Goal: Task Accomplishment & Management: Complete application form

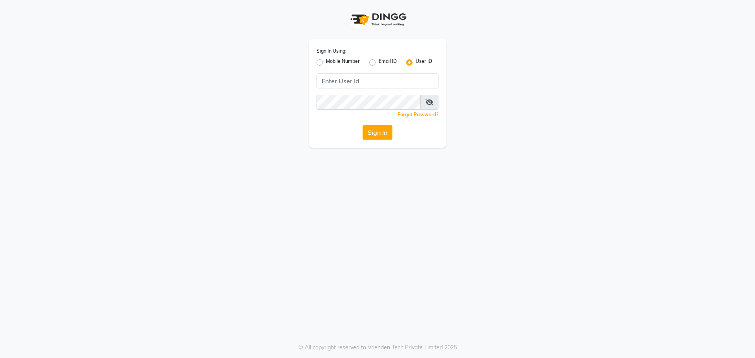
click at [326, 63] on label "Mobile Number" at bounding box center [343, 62] width 34 height 9
click at [326, 63] on input "Mobile Number" at bounding box center [328, 60] width 5 height 5
radio input "true"
radio input "false"
click at [384, 81] on input "Username" at bounding box center [391, 81] width 96 height 15
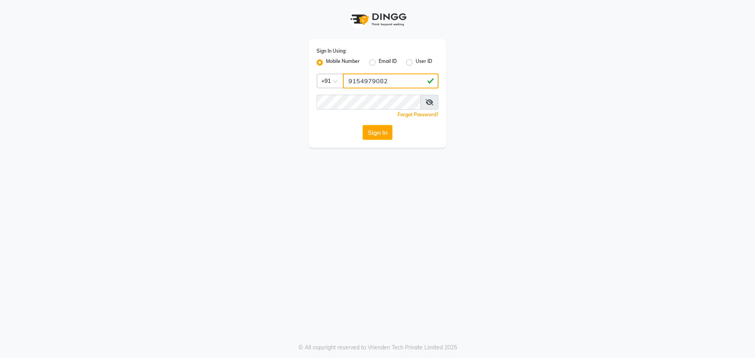
type input "9154979082"
click at [363, 125] on button "Sign In" at bounding box center [378, 132] width 30 height 15
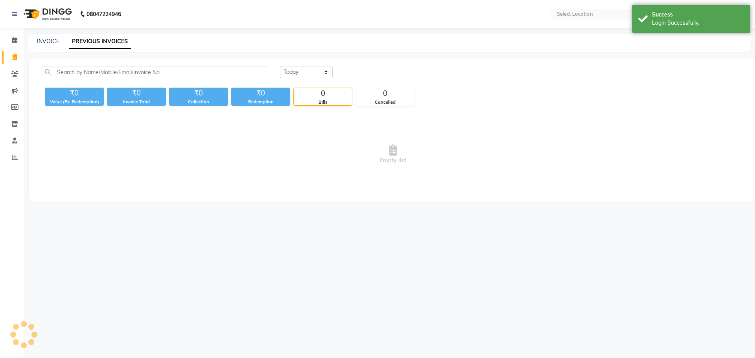
select select "en"
click at [46, 40] on link "INVOICE" at bounding box center [48, 41] width 22 height 7
select select "service"
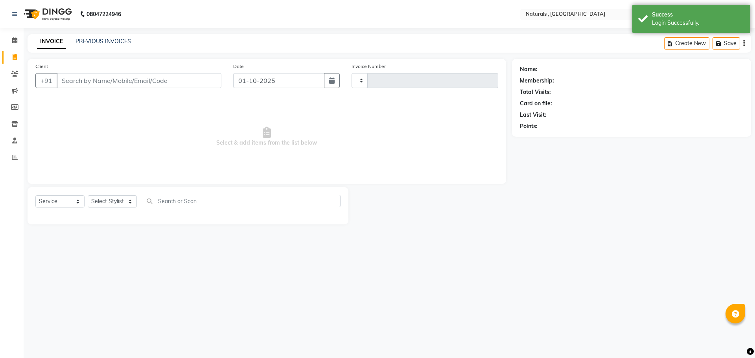
type input "4278"
select select "5818"
click at [78, 79] on input "Client" at bounding box center [139, 80] width 165 height 15
type input "9949501268"
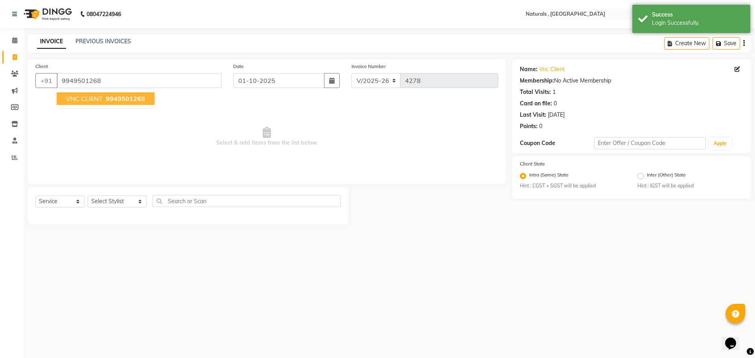
click at [90, 99] on span "VNC CLIENT" at bounding box center [84, 99] width 37 height 8
click at [130, 202] on select "Select Stylist ASFIYA (L-3) BHAGYA SHREE GM [PERSON_NAME] (L-2) [PERSON_NAME] (…" at bounding box center [117, 202] width 59 height 12
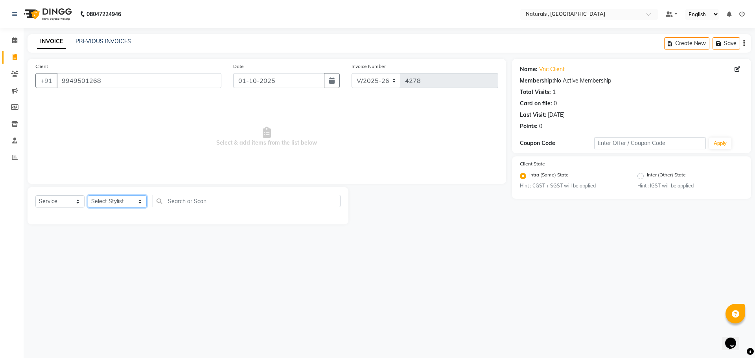
select select "78703"
click at [88, 196] on select "Select Stylist ASFIYA (L-3) BHAGYA SHREE GM [PERSON_NAME] (L-2) [PERSON_NAME] (…" at bounding box center [117, 202] width 59 height 12
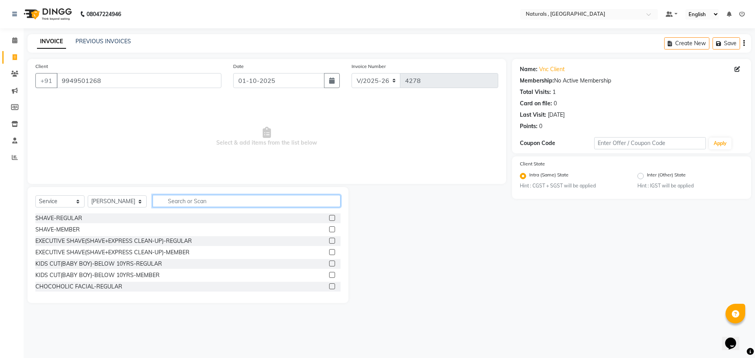
click at [236, 200] on input "text" at bounding box center [247, 201] width 188 height 12
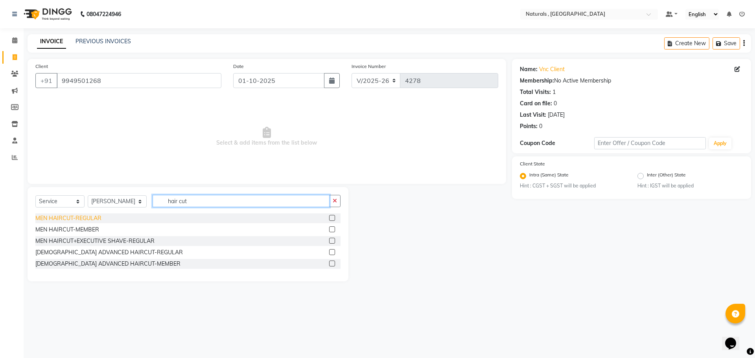
type input "hair cut"
click at [54, 219] on div "MEN HAIRCUT-REGULAR" at bounding box center [68, 218] width 66 height 8
checkbox input "false"
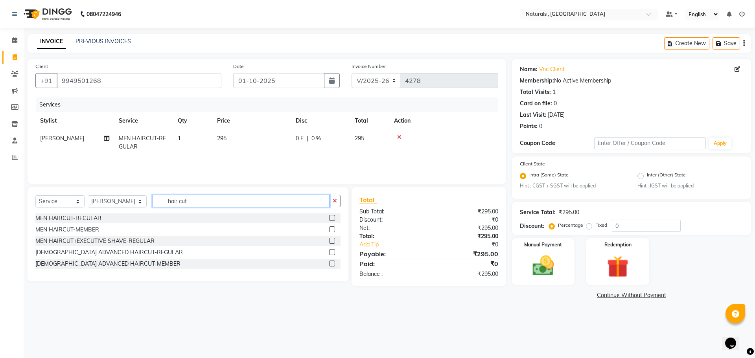
click at [211, 199] on input "hair cut" at bounding box center [241, 201] width 177 height 12
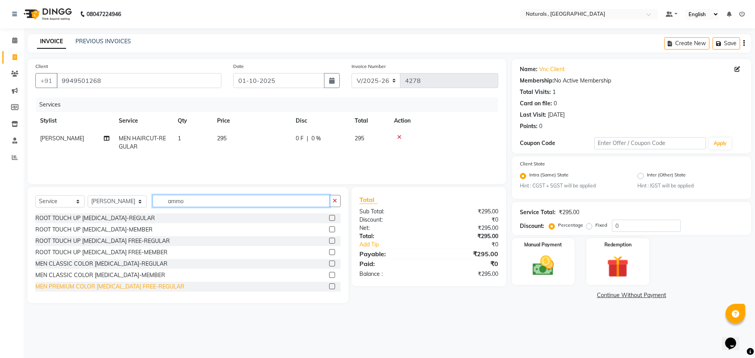
type input "ammo"
click at [139, 288] on div "MEN PREMIUM COLOR [MEDICAL_DATA] FREE-REGULAR" at bounding box center [109, 287] width 149 height 8
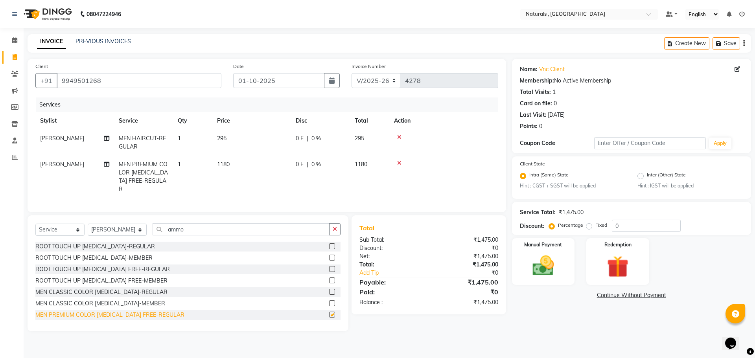
checkbox input "false"
click at [548, 262] on img at bounding box center [543, 266] width 37 height 26
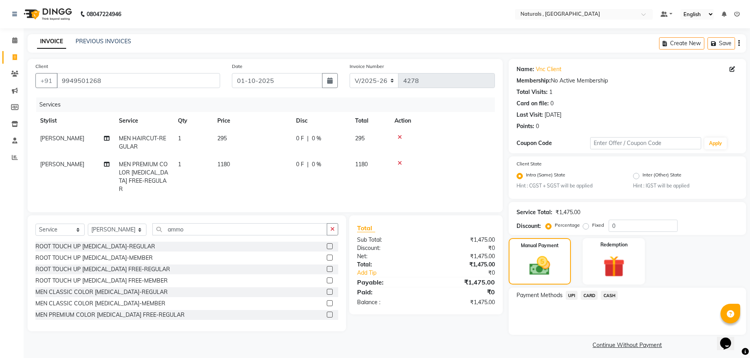
click at [573, 296] on span "UPI" at bounding box center [571, 295] width 12 height 9
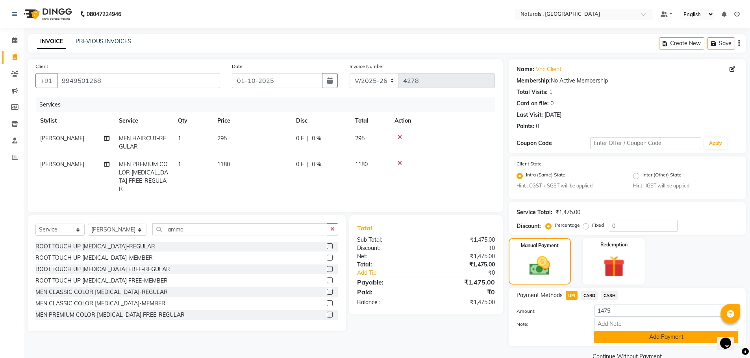
click at [637, 339] on button "Add Payment" at bounding box center [666, 337] width 144 height 12
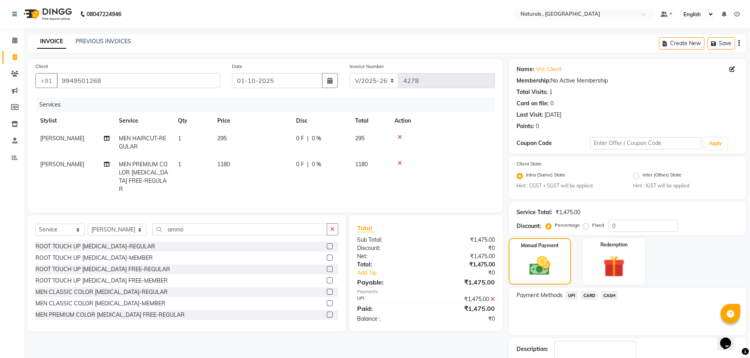
scroll to position [49, 0]
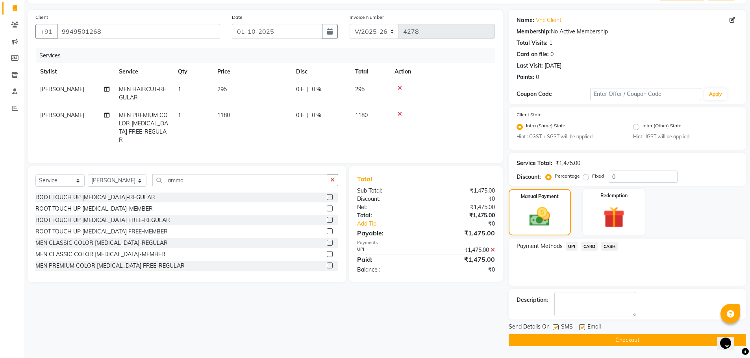
click at [637, 339] on button "Checkout" at bounding box center [626, 340] width 237 height 12
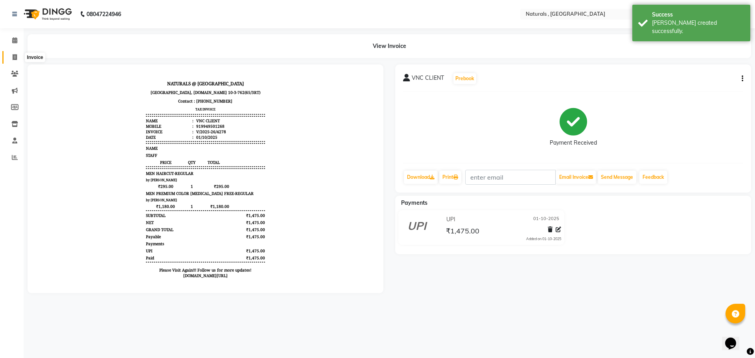
click at [14, 55] on icon at bounding box center [15, 57] width 4 height 6
select select "service"
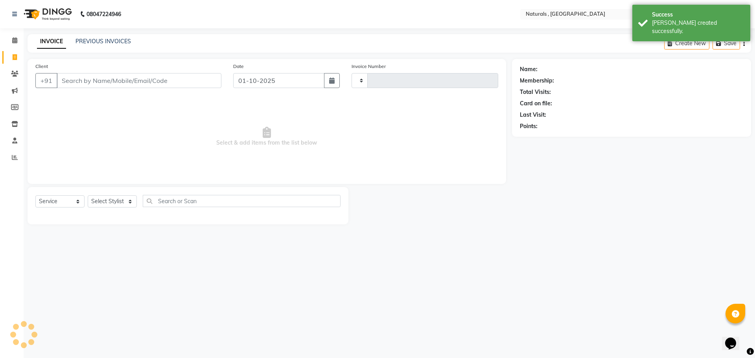
type input "4279"
select select "5818"
click at [109, 44] on link "PREVIOUS INVOICES" at bounding box center [103, 41] width 55 height 7
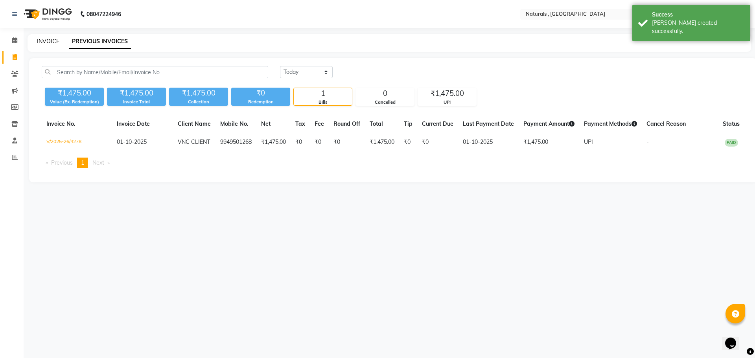
click at [46, 41] on link "INVOICE" at bounding box center [48, 41] width 22 height 7
select select "5818"
select select "service"
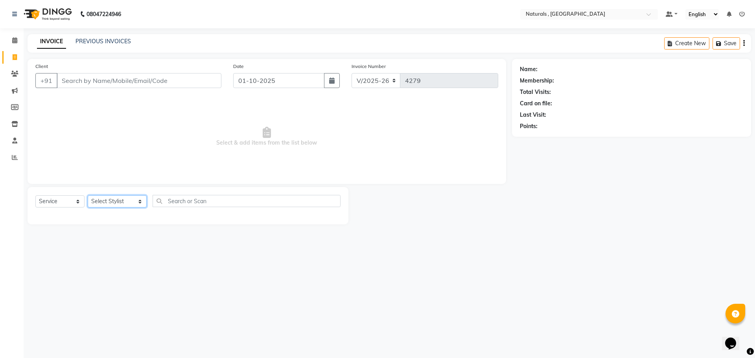
click at [146, 202] on select "Select Stylist ASFIYA (L-3) BHAGYA SHREE GM [PERSON_NAME] (L-2) [PERSON_NAME] (…" at bounding box center [117, 202] width 59 height 12
select select "78703"
click at [88, 196] on select "Select Stylist ASFIYA (L-3) BHAGYA SHREE GM [PERSON_NAME] (L-2) [PERSON_NAME] (…" at bounding box center [117, 202] width 59 height 12
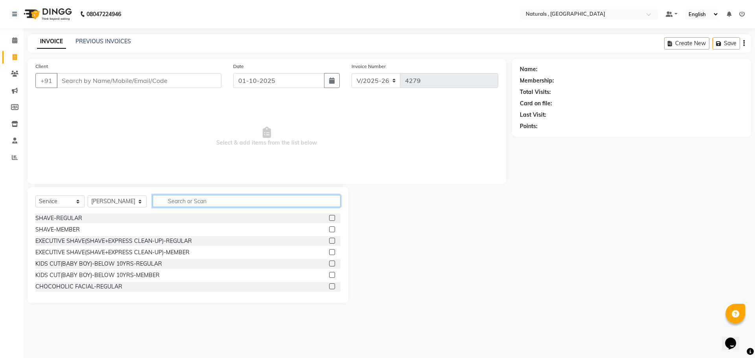
click at [194, 202] on input "text" at bounding box center [247, 201] width 188 height 12
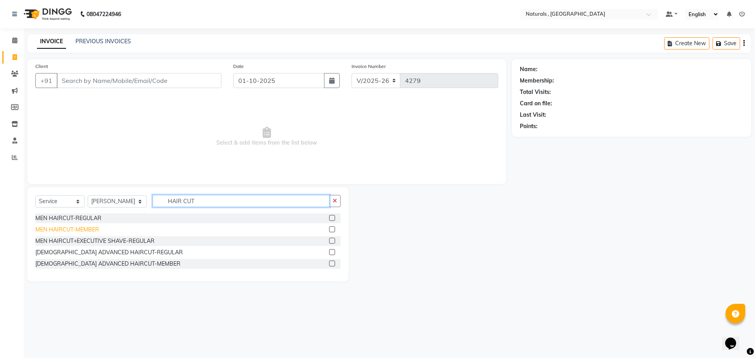
type input "HAIR CUT"
click at [85, 229] on div "MEN HAIRCUT-MEMBER" at bounding box center [67, 230] width 64 height 8
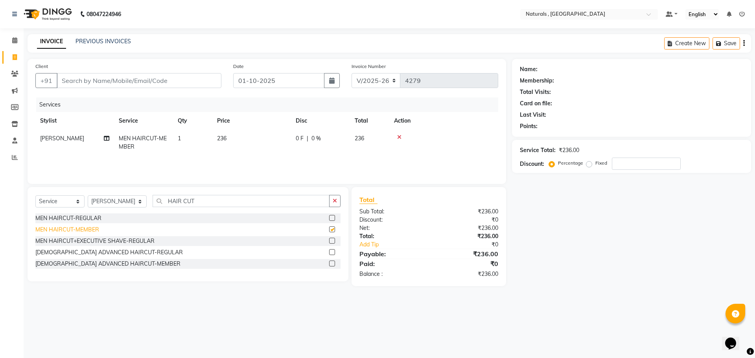
checkbox input "false"
click at [143, 78] on input "Client" at bounding box center [139, 80] width 165 height 15
type input "9"
type input "0"
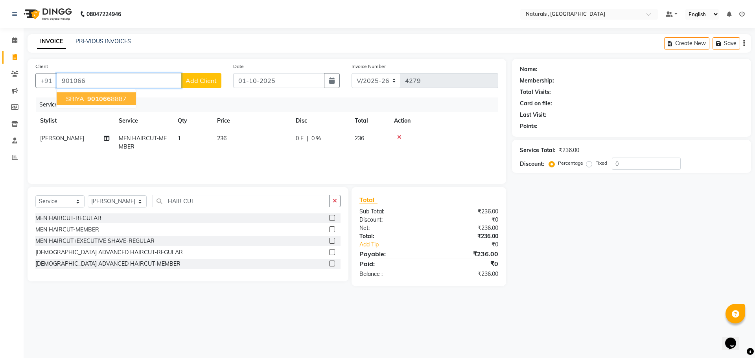
click at [120, 94] on button "SRIYA 901066 8887" at bounding box center [96, 98] width 79 height 13
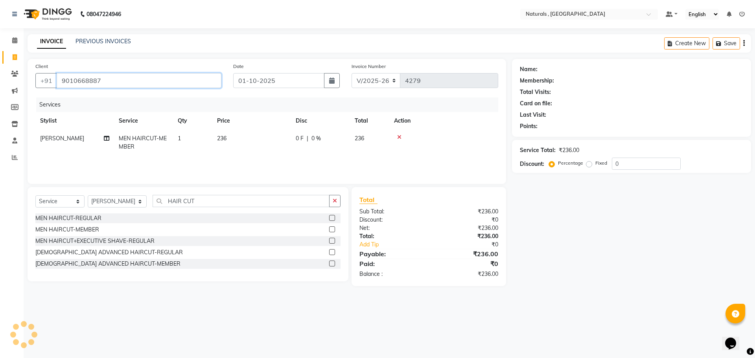
type input "9010668887"
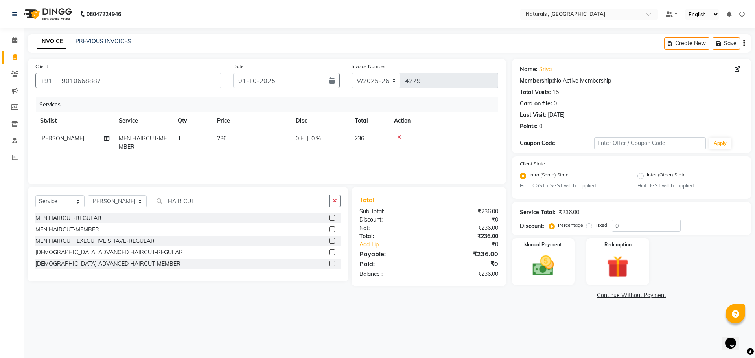
click at [537, 318] on div "08047224946 Select Location × Naturals , Vijay Nagar Colony Default Panel My Pa…" at bounding box center [377, 179] width 755 height 358
click at [543, 260] on img at bounding box center [543, 266] width 37 height 26
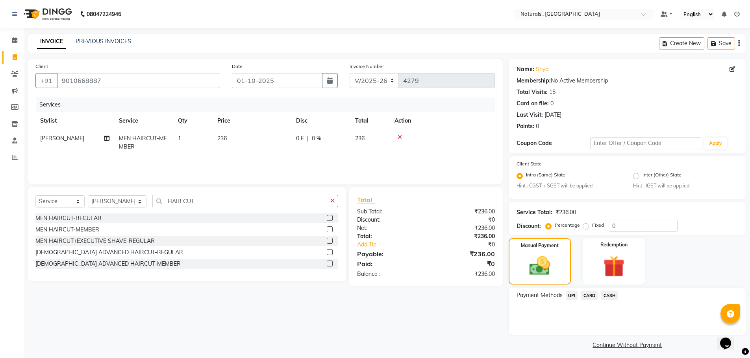
click at [573, 293] on span "UPI" at bounding box center [571, 295] width 12 height 9
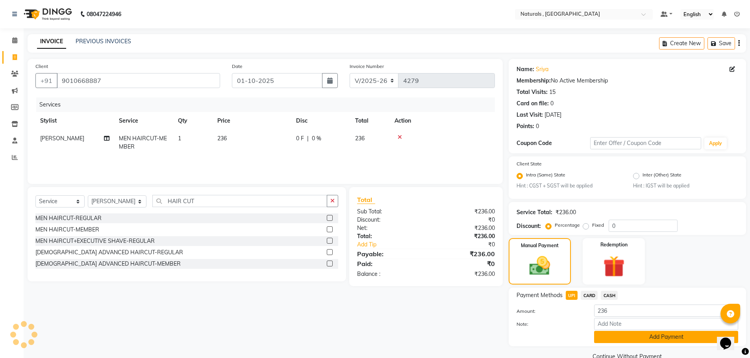
click at [617, 335] on button "Add Payment" at bounding box center [666, 337] width 144 height 12
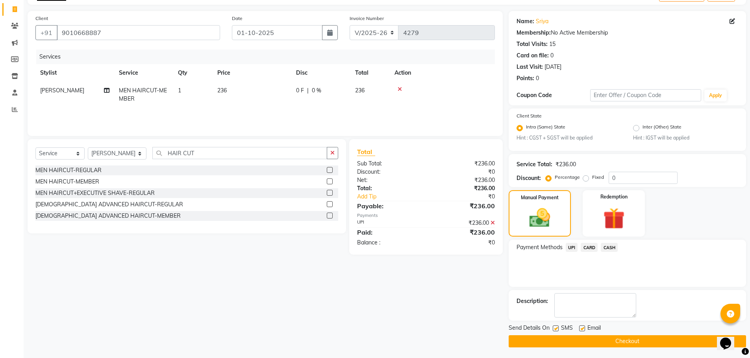
scroll to position [49, 0]
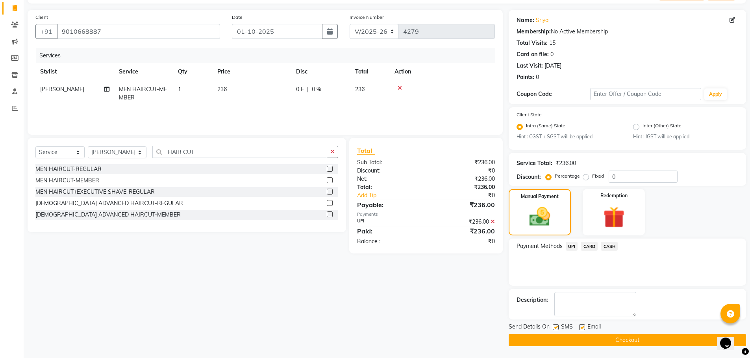
click at [617, 341] on button "Checkout" at bounding box center [626, 340] width 237 height 12
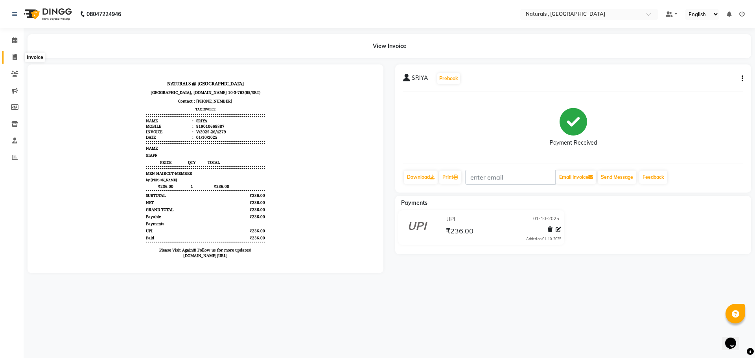
click at [18, 55] on span at bounding box center [15, 57] width 14 height 9
select select "service"
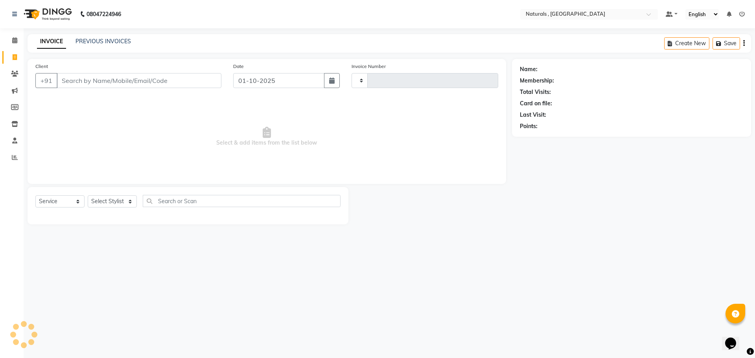
type input "4280"
select select "5818"
click at [131, 201] on select "Select Stylist" at bounding box center [112, 202] width 49 height 12
click at [88, 196] on select "Select Stylist ASFIYA (L-3) BHAGYA SHREE GM [PERSON_NAME] (L-2) [PERSON_NAME] (…" at bounding box center [117, 202] width 59 height 12
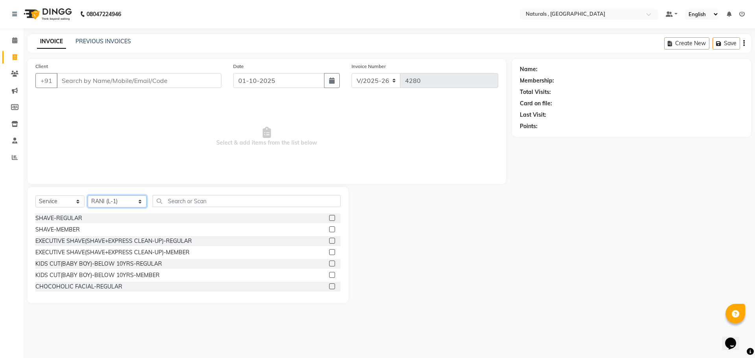
click at [134, 204] on select "Select Stylist ASFIYA (L-3) BHAGYA SHREE GM [PERSON_NAME] (L-2) [PERSON_NAME] (…" at bounding box center [117, 202] width 59 height 12
select select "74680"
click at [88, 196] on select "Select Stylist ASFIYA (L-3) BHAGYA SHREE GM [PERSON_NAME] (L-2) [PERSON_NAME] (…" at bounding box center [117, 202] width 59 height 12
click at [198, 201] on input "text" at bounding box center [247, 201] width 188 height 12
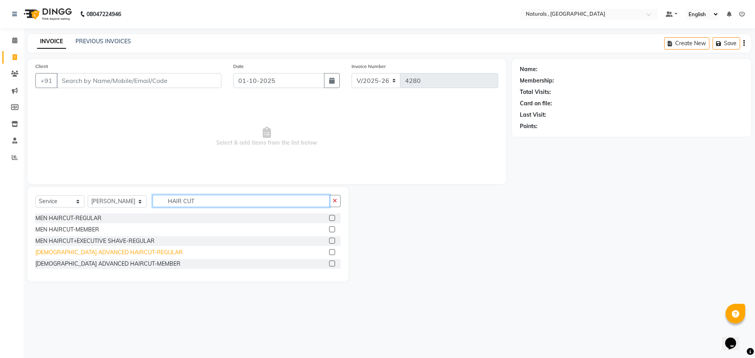
type input "HAIR CUT"
click at [99, 252] on div "[DEMOGRAPHIC_DATA] ADVANCED HAIRCUT-REGULAR" at bounding box center [109, 253] width 148 height 8
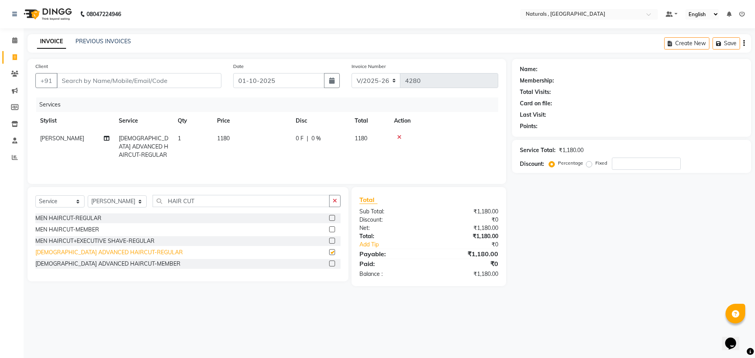
checkbox input "false"
click at [144, 80] on input "Client" at bounding box center [139, 80] width 165 height 15
type input "9"
type input "0"
type input "9949051697"
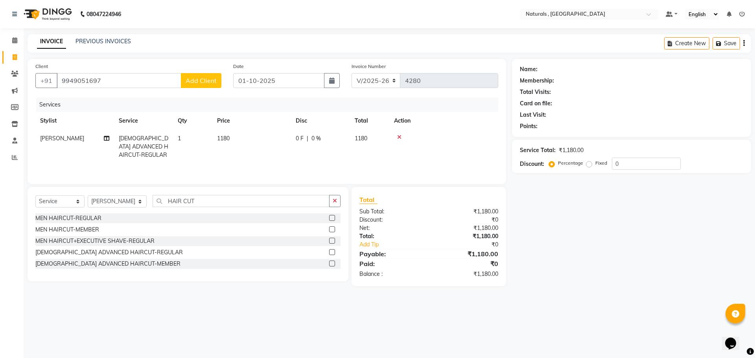
click at [198, 82] on span "Add Client" at bounding box center [201, 81] width 31 height 8
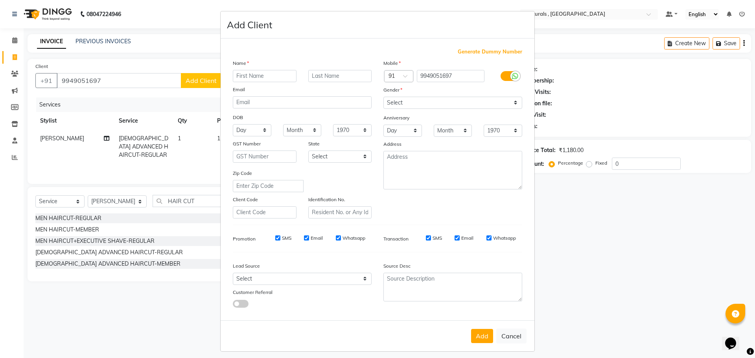
click at [248, 74] on input "text" at bounding box center [265, 76] width 64 height 12
type input "[PERSON_NAME]"
click at [449, 107] on select "Select [DEMOGRAPHIC_DATA] [DEMOGRAPHIC_DATA] Other Prefer Not To Say" at bounding box center [453, 103] width 139 height 12
select select "[DEMOGRAPHIC_DATA]"
click at [384, 97] on select "Select [DEMOGRAPHIC_DATA] [DEMOGRAPHIC_DATA] Other Prefer Not To Say" at bounding box center [453, 103] width 139 height 12
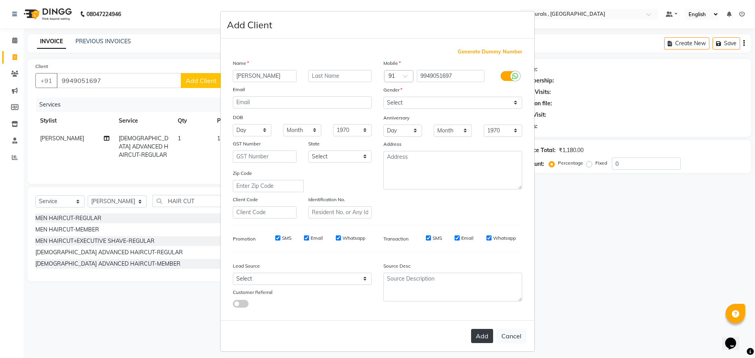
click at [480, 339] on button "Add" at bounding box center [482, 336] width 22 height 14
select select
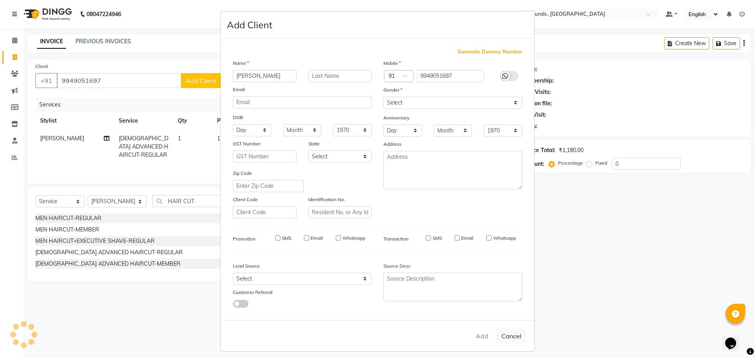
select select
checkbox input "false"
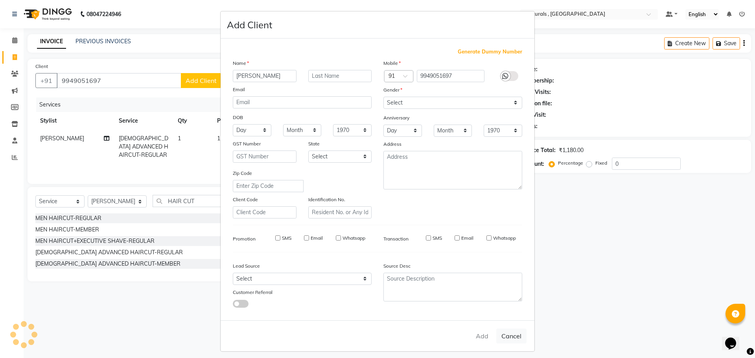
checkbox input "false"
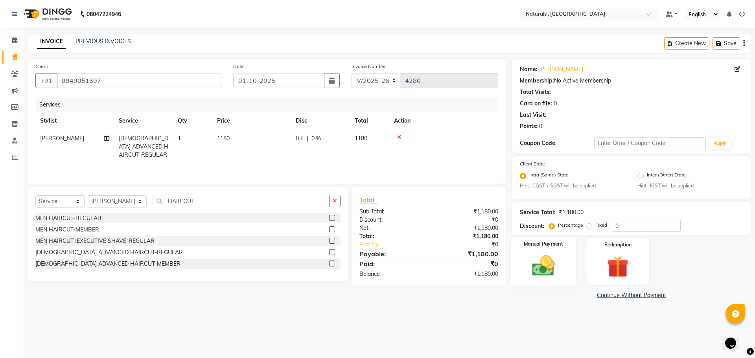
click at [550, 264] on img at bounding box center [543, 266] width 37 height 26
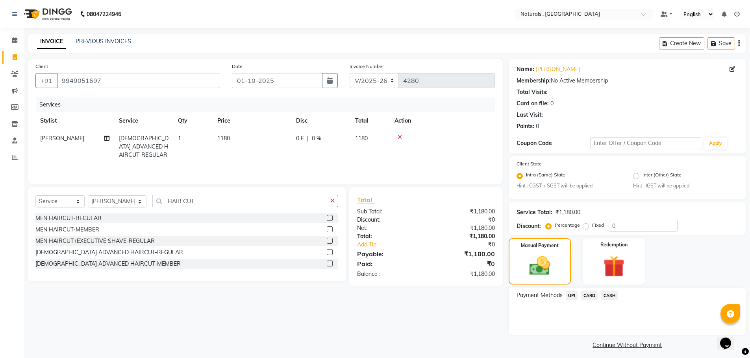
click at [589, 293] on span "CARD" at bounding box center [588, 295] width 17 height 9
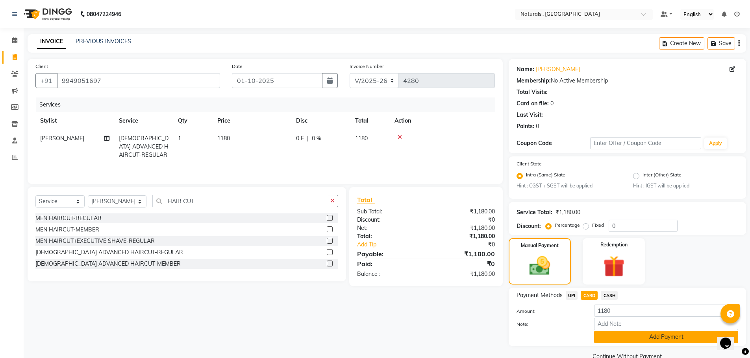
click at [620, 339] on button "Add Payment" at bounding box center [666, 337] width 144 height 12
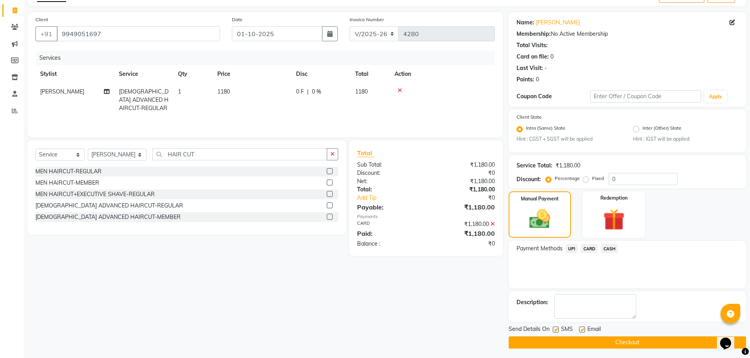
scroll to position [49, 0]
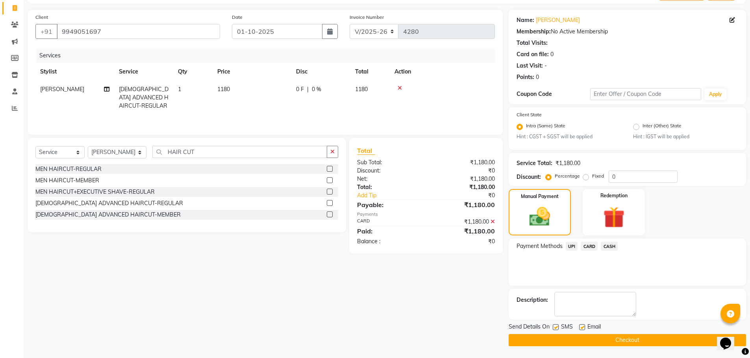
click at [620, 339] on button "Checkout" at bounding box center [626, 340] width 237 height 12
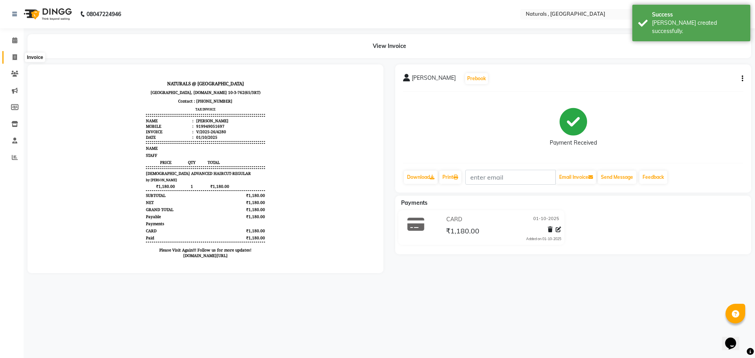
click at [13, 59] on icon at bounding box center [15, 57] width 4 height 6
select select "5818"
select select "service"
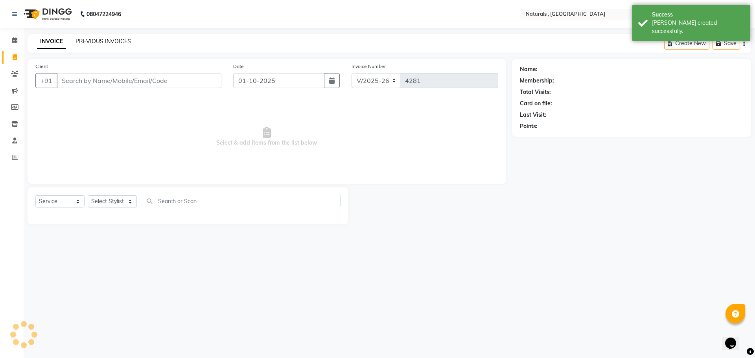
click at [111, 41] on link "PREVIOUS INVOICES" at bounding box center [103, 41] width 55 height 7
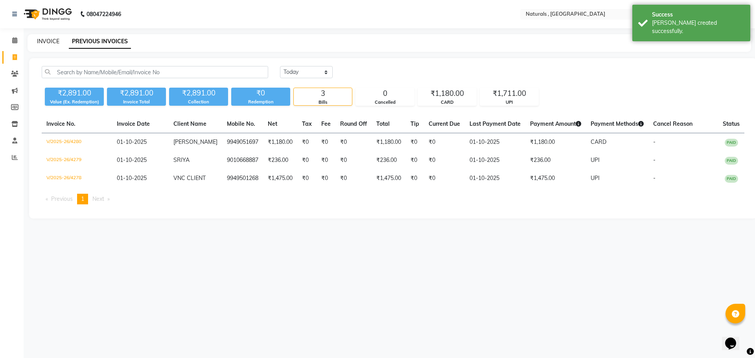
click at [53, 41] on link "INVOICE" at bounding box center [48, 41] width 22 height 7
select select "service"
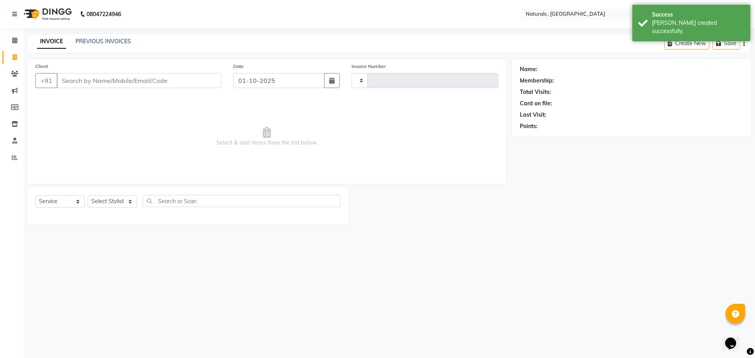
type input "4281"
select select "5818"
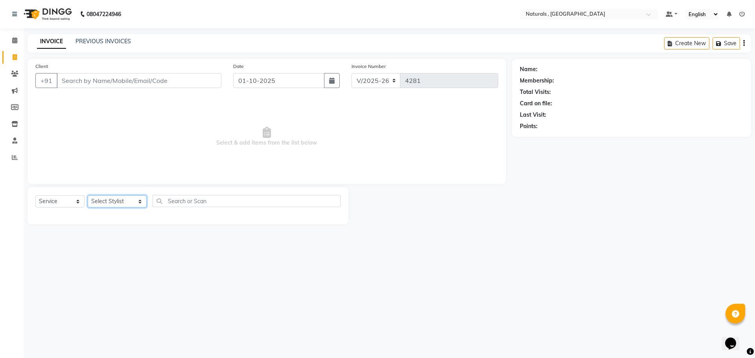
click at [126, 198] on select "Select Stylist ASFIYA (L-3) BHAGYA SHREE GM [PERSON_NAME] (L-2) [PERSON_NAME] (…" at bounding box center [117, 202] width 59 height 12
select select "40710"
click at [88, 196] on select "Select Stylist ASFIYA (L-3) BHAGYA SHREE GM [PERSON_NAME] (L-2) [PERSON_NAME] (…" at bounding box center [117, 202] width 59 height 12
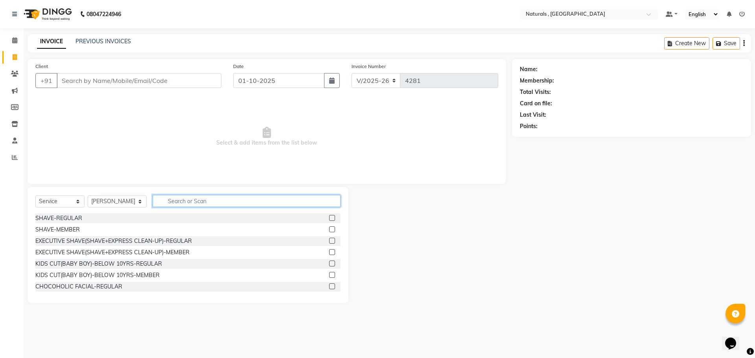
click at [196, 199] on input "text" at bounding box center [247, 201] width 188 height 12
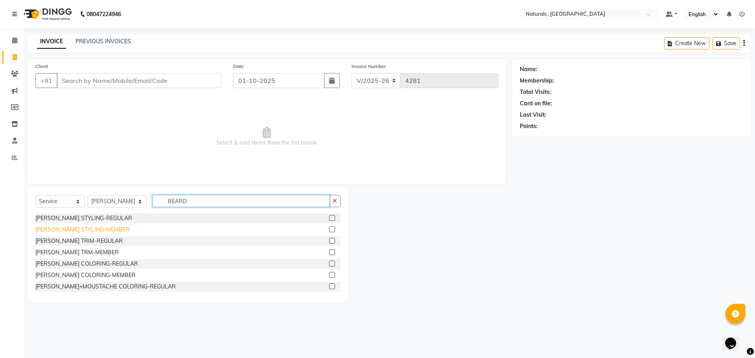
type input "BEARD"
click at [85, 231] on div "[PERSON_NAME] STYLING-MEMBER" at bounding box center [82, 230] width 94 height 8
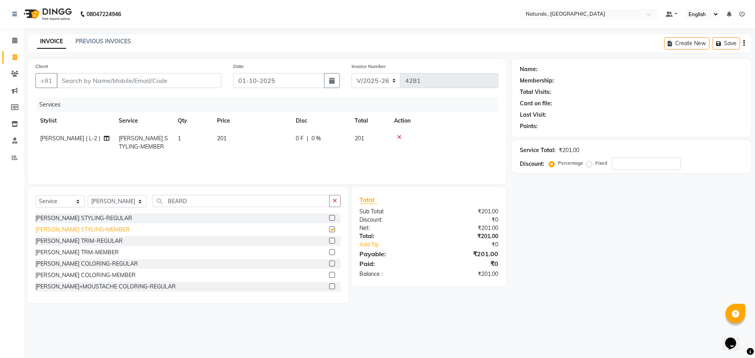
checkbox input "false"
click at [575, 290] on div "Name: Membership: Total Visits: Card on file: Last Visit: Points: Service Total…" at bounding box center [634, 181] width 245 height 244
click at [104, 80] on input "Client" at bounding box center [139, 80] width 165 height 15
type input "7"
type input "0"
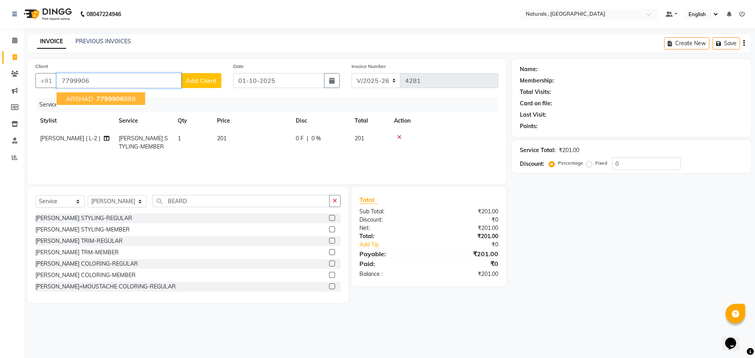
click at [106, 98] on span "7799906" at bounding box center [110, 99] width 28 height 8
type input "7799906889"
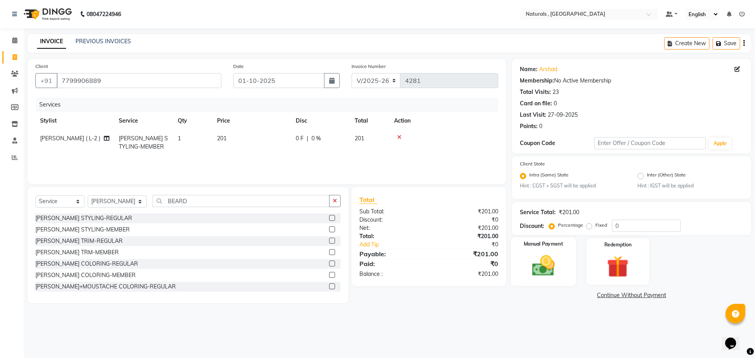
click at [536, 275] on img at bounding box center [543, 266] width 37 height 26
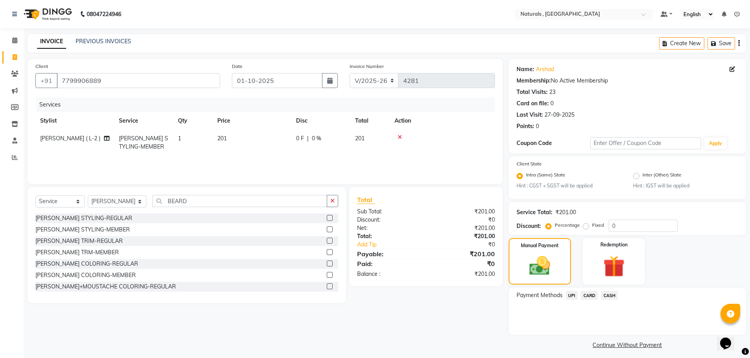
click at [569, 296] on span "UPI" at bounding box center [571, 295] width 12 height 9
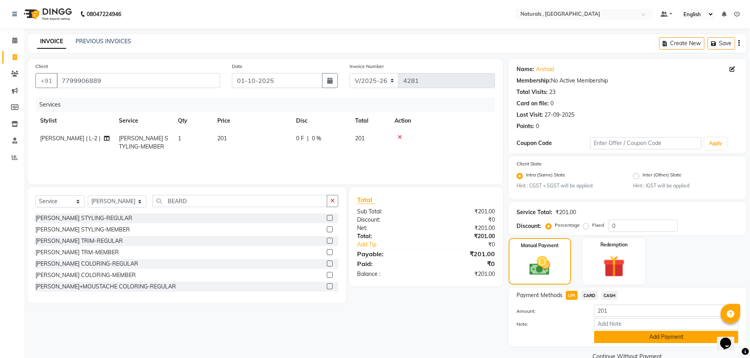
click at [614, 338] on button "Add Payment" at bounding box center [666, 337] width 144 height 12
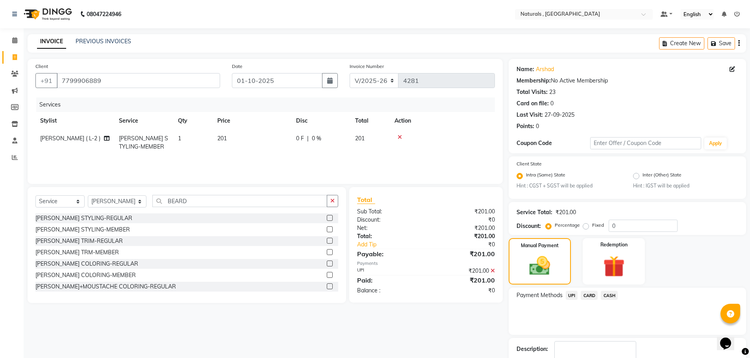
scroll to position [49, 0]
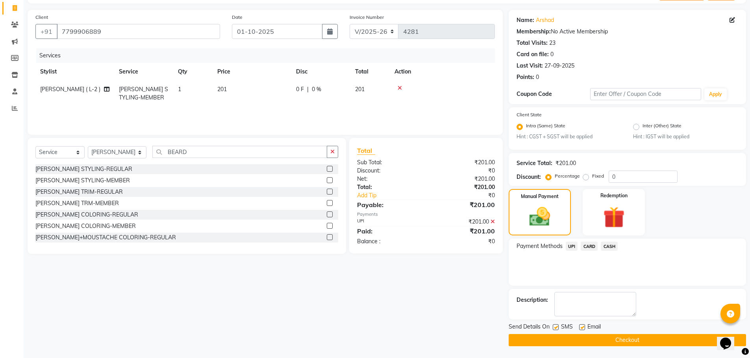
click at [614, 338] on button "Checkout" at bounding box center [626, 340] width 237 height 12
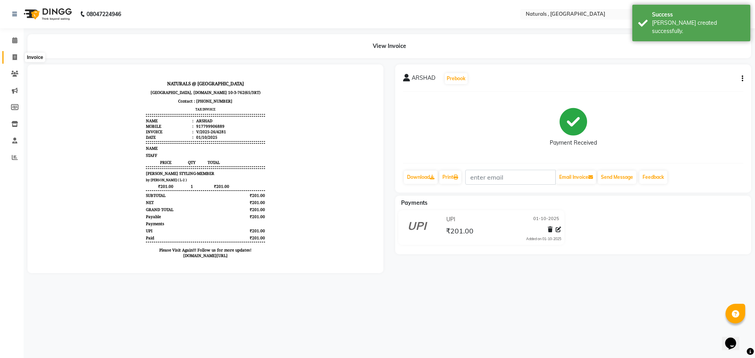
click at [13, 58] on icon at bounding box center [15, 57] width 4 height 6
select select "service"
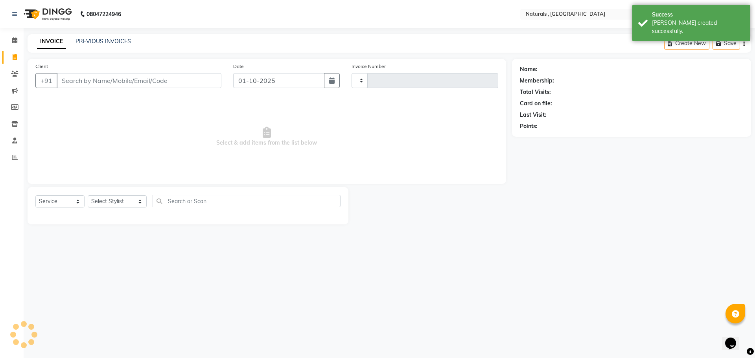
click at [122, 45] on div "PREVIOUS INVOICES" at bounding box center [103, 41] width 55 height 8
click at [112, 42] on link "PREVIOUS INVOICES" at bounding box center [103, 41] width 55 height 7
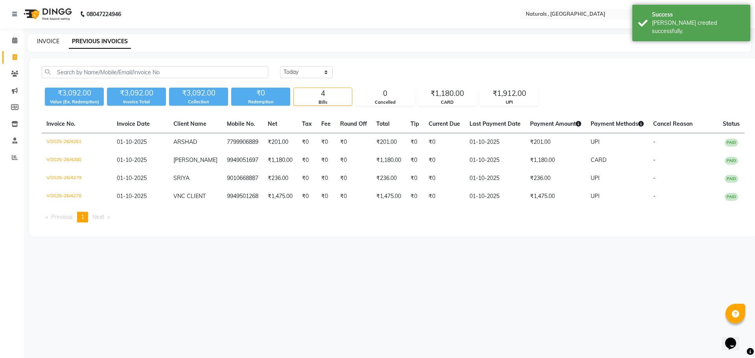
click at [42, 42] on link "INVOICE" at bounding box center [48, 41] width 22 height 7
select select "5818"
select select "service"
